Goal: Task Accomplishment & Management: Manage account settings

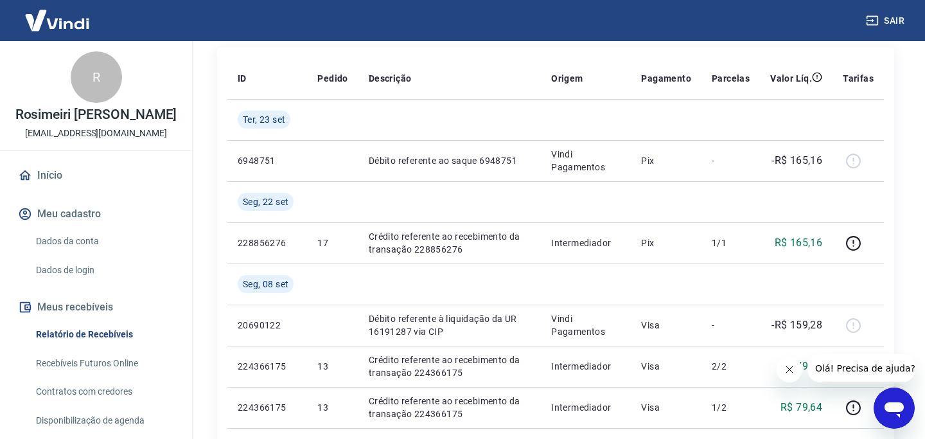
scroll to position [166, 0]
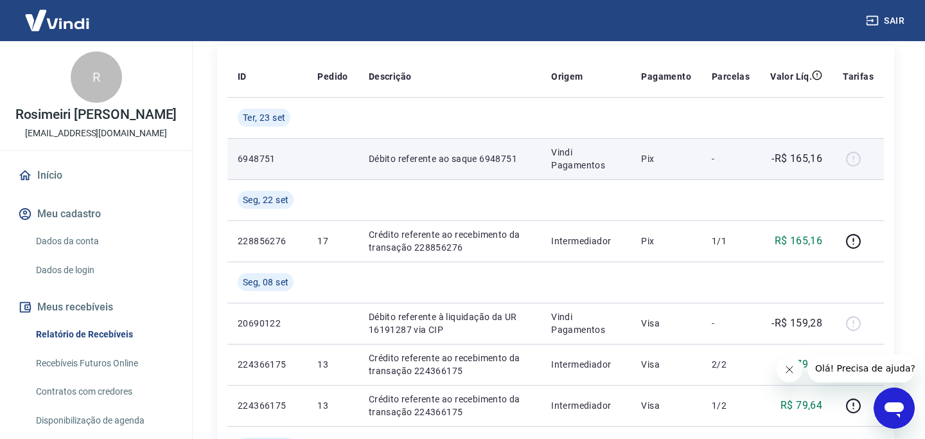
click at [853, 157] on div at bounding box center [858, 158] width 31 height 21
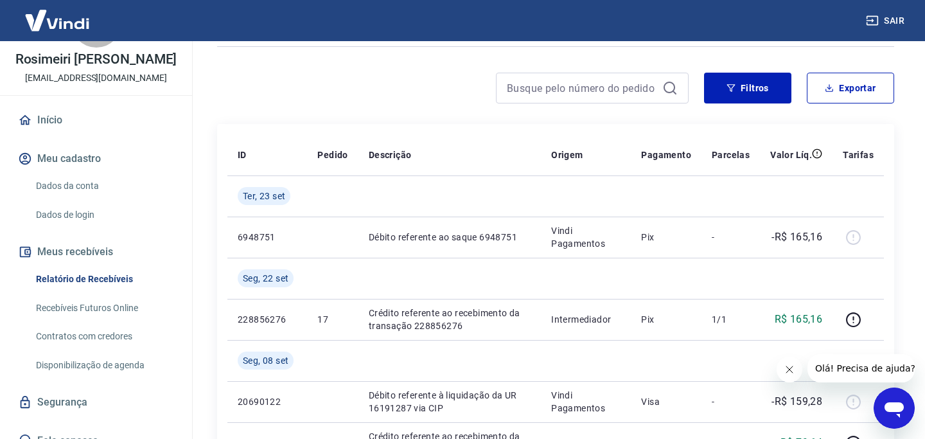
scroll to position [71, 0]
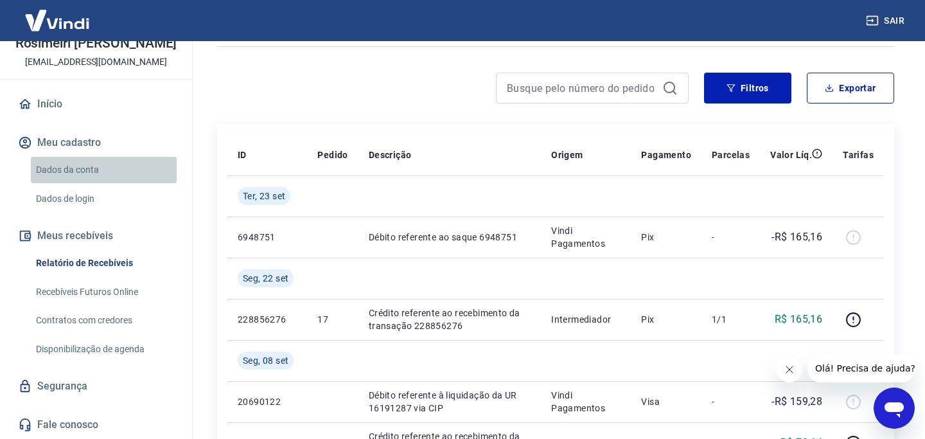
click at [96, 162] on link "Dados da conta" at bounding box center [104, 170] width 146 height 26
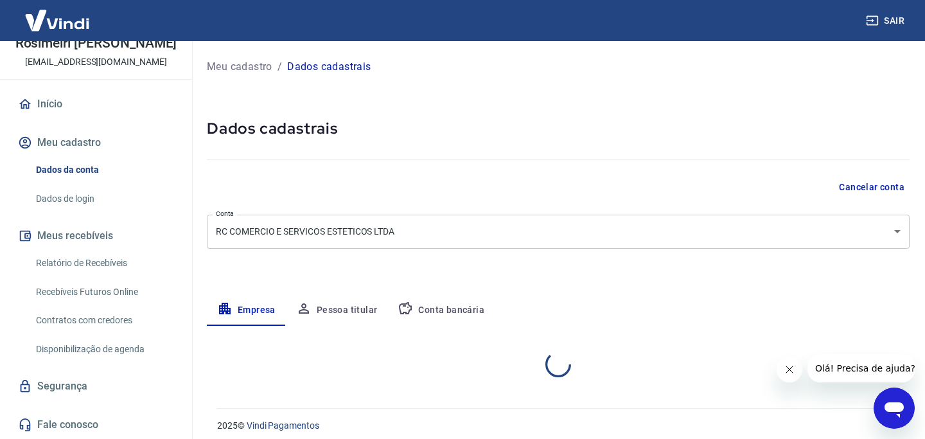
select select "GO"
select select "business"
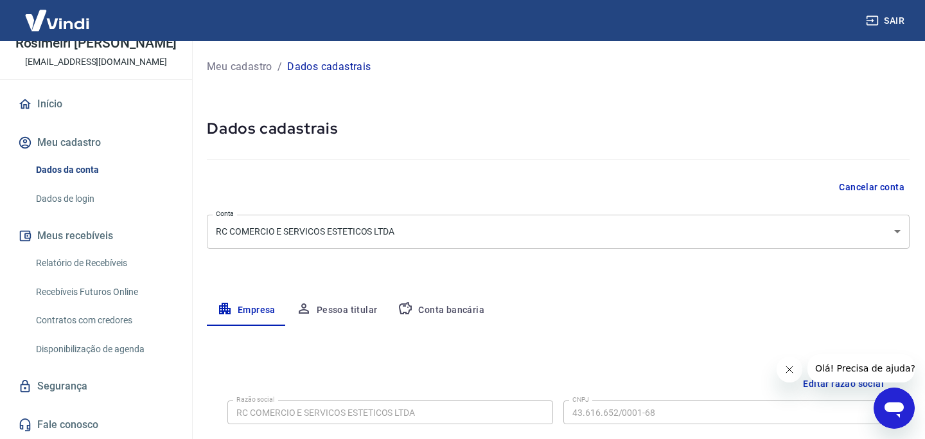
scroll to position [2, 0]
click at [418, 310] on button "Conta bancária" at bounding box center [440, 308] width 107 height 31
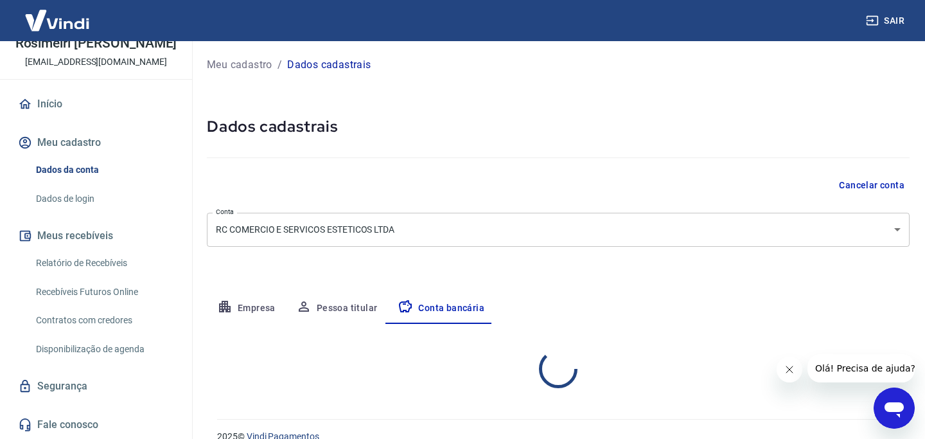
select select "1"
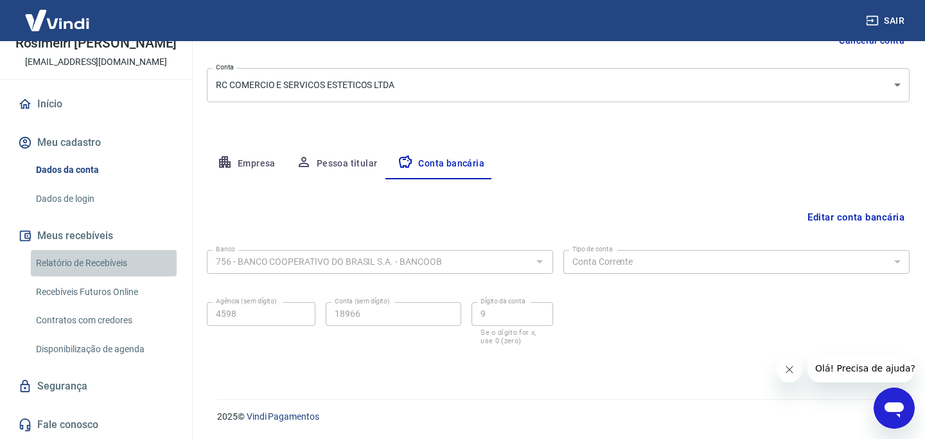
click at [141, 269] on link "Relatório de Recebíveis" at bounding box center [104, 263] width 146 height 26
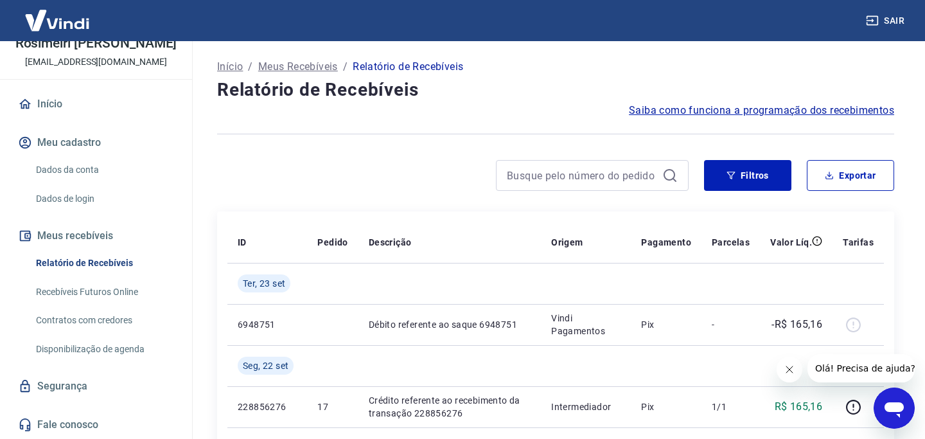
click at [95, 145] on button "Meu cadastro" at bounding box center [95, 142] width 161 height 28
click at [94, 162] on link "Dados da conta" at bounding box center [104, 170] width 146 height 26
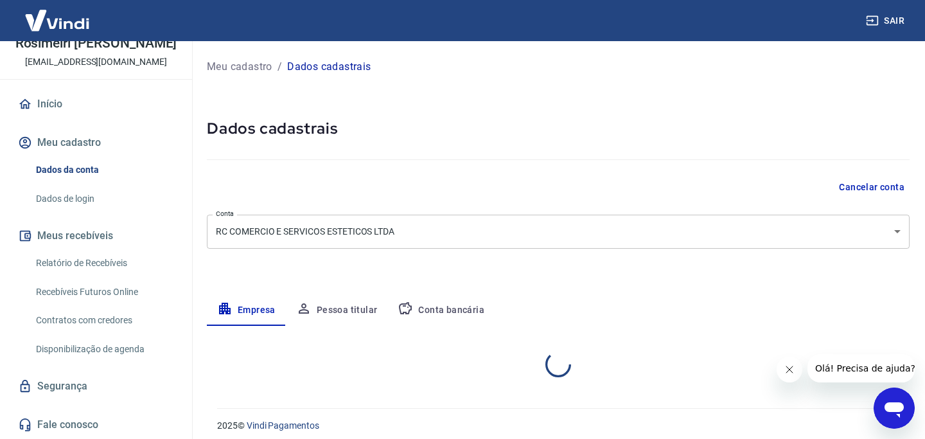
select select "GO"
select select "business"
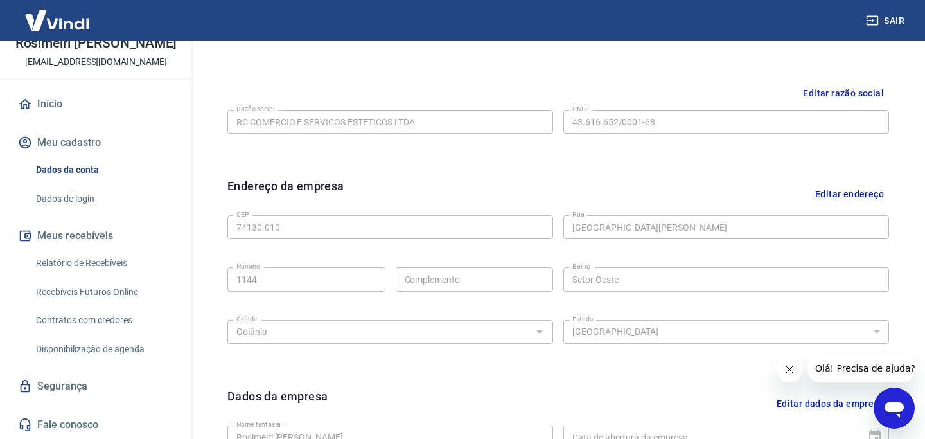
scroll to position [199, 0]
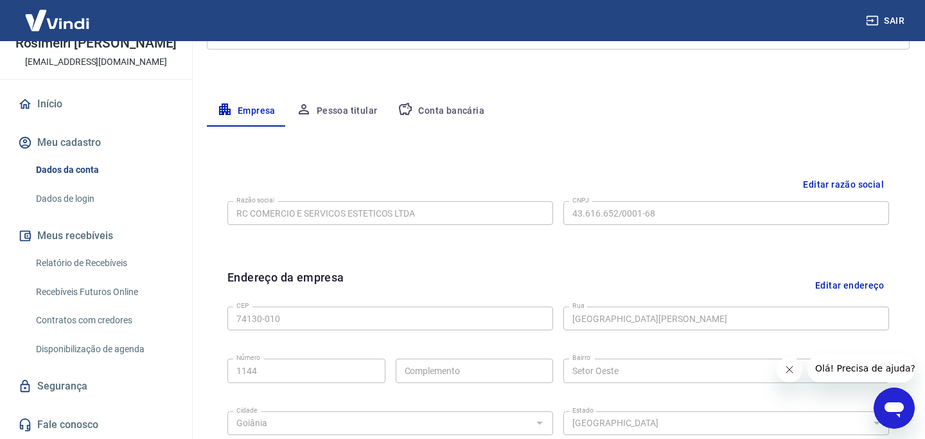
click at [339, 103] on button "Pessoa titular" at bounding box center [337, 111] width 102 height 31
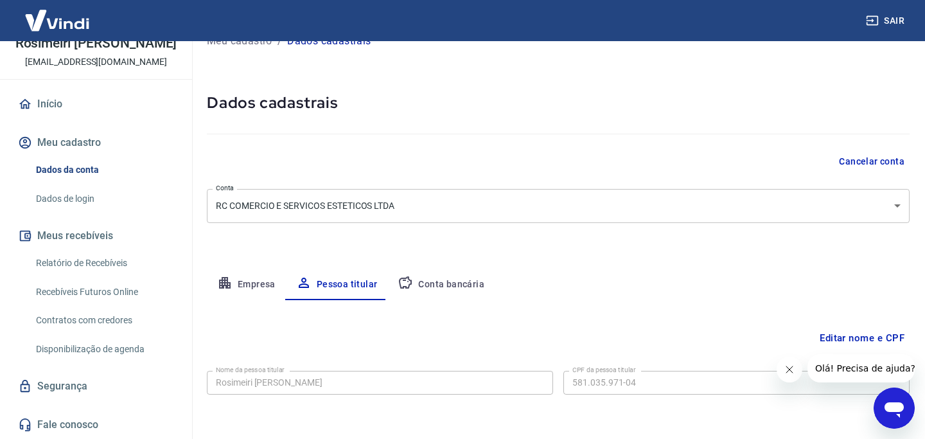
scroll to position [22, 0]
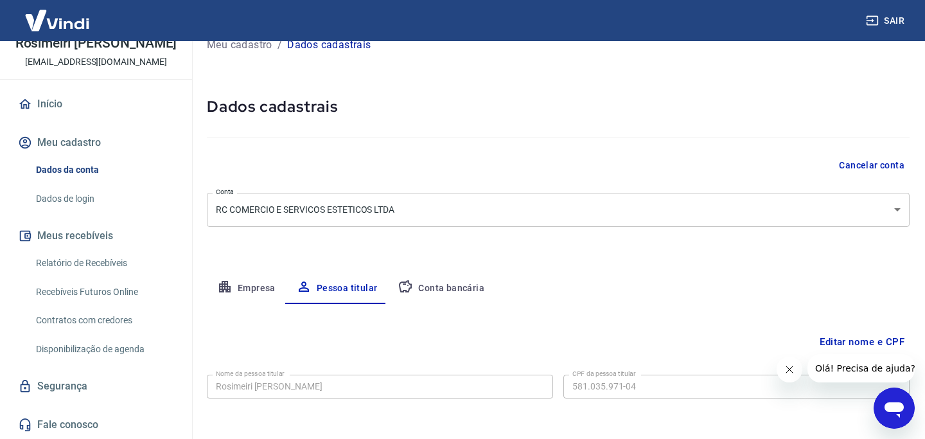
click at [344, 207] on body "Sair R Rosimeiri [PERSON_NAME] [EMAIL_ADDRESS][DOMAIN_NAME] Início Meu cadastro…" at bounding box center [462, 197] width 925 height 439
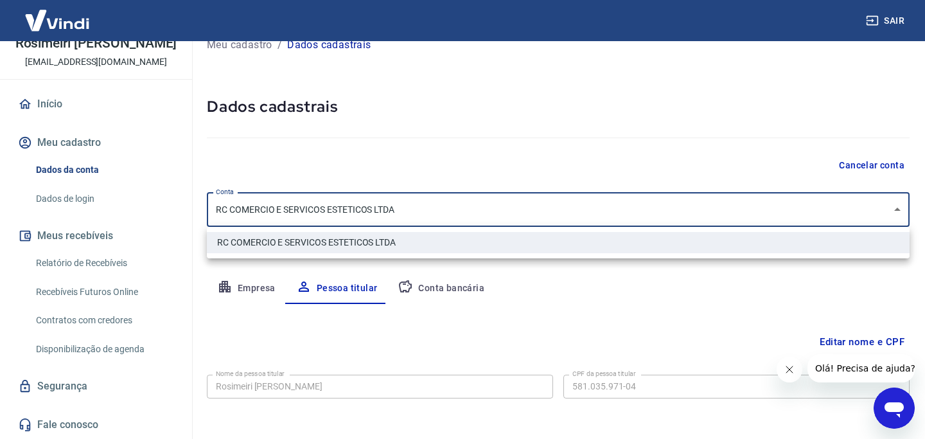
click at [249, 275] on div at bounding box center [462, 219] width 925 height 439
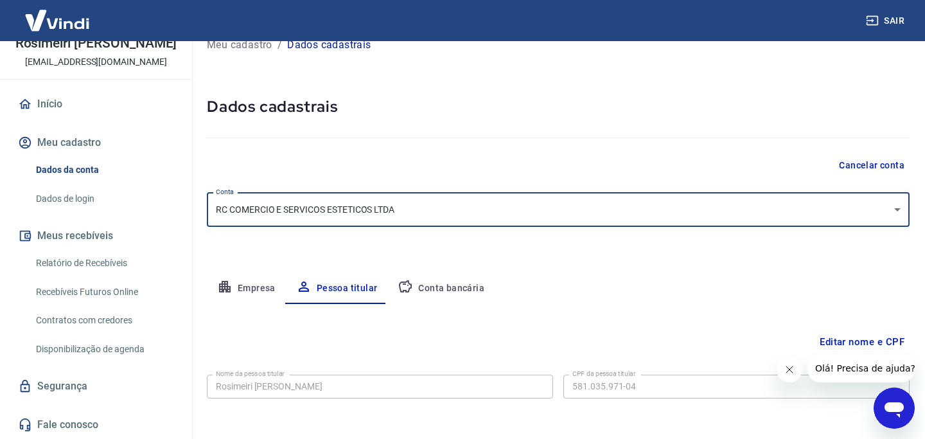
click at [249, 279] on button "Empresa" at bounding box center [246, 288] width 79 height 31
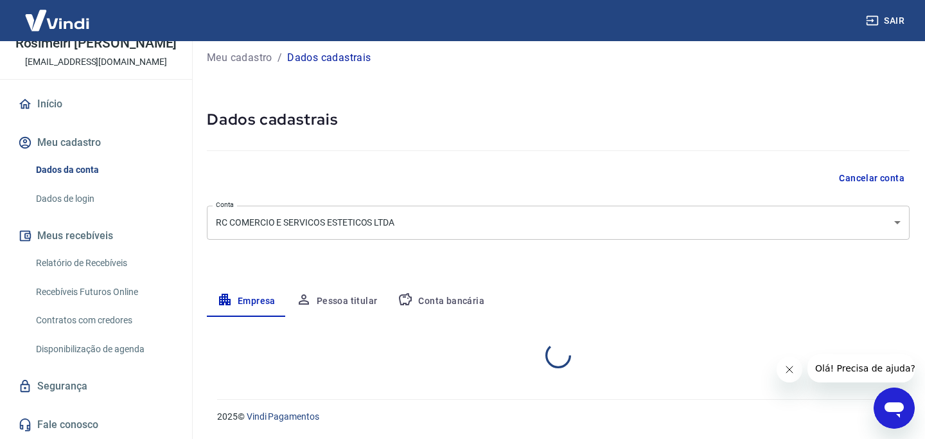
select select "GO"
select select "business"
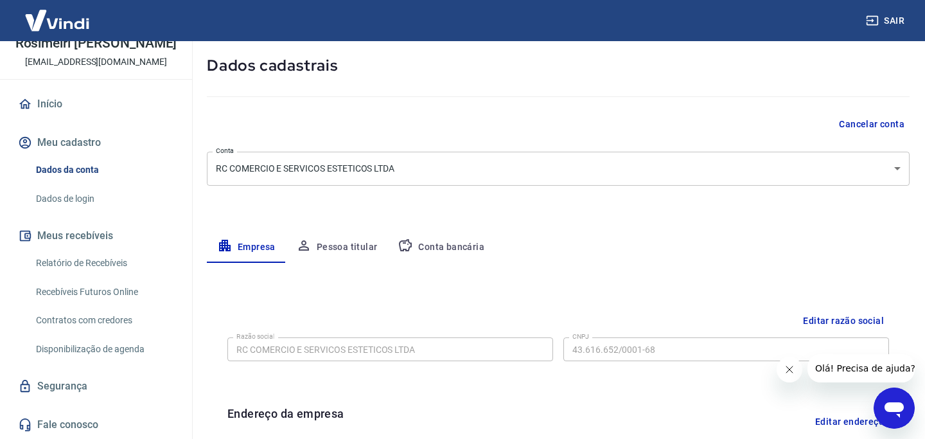
scroll to position [122, 0]
